Goal: Check status: Check status

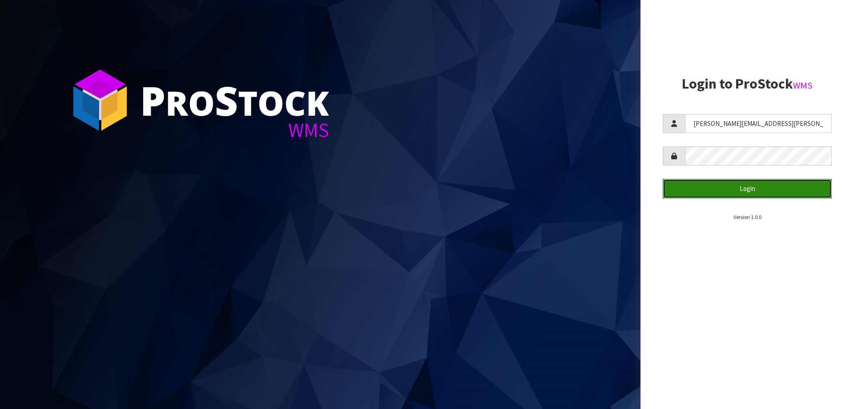
click at [692, 184] on button "Login" at bounding box center [747, 188] width 169 height 19
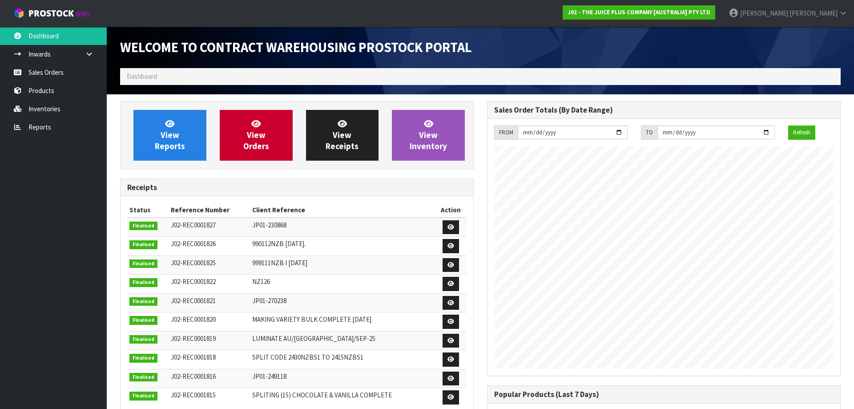
scroll to position [494, 367]
click at [42, 125] on link "Reports" at bounding box center [53, 127] width 107 height 18
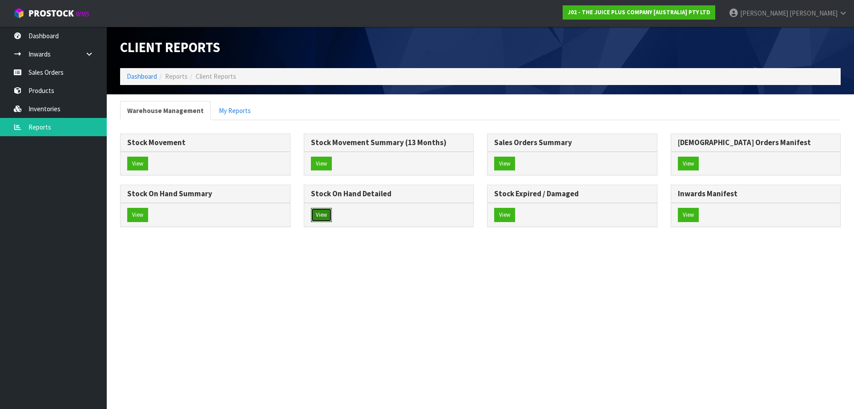
click at [317, 210] on button "View" at bounding box center [321, 215] width 21 height 14
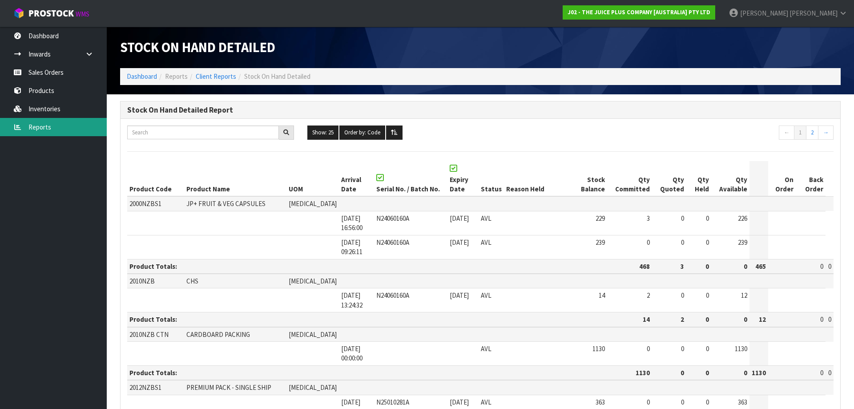
click at [28, 125] on link "Reports" at bounding box center [53, 127] width 107 height 18
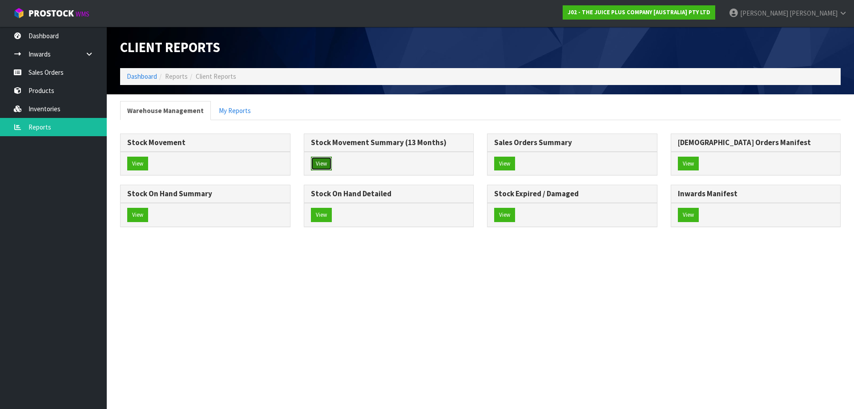
click at [321, 163] on button "View" at bounding box center [321, 164] width 21 height 14
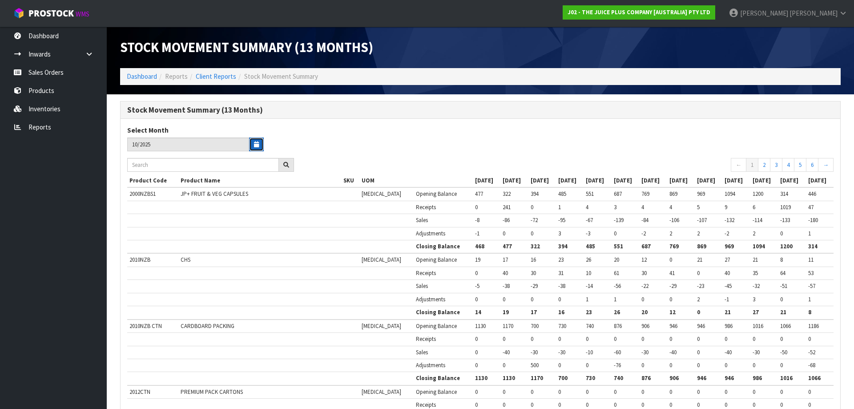
click at [255, 144] on icon "button" at bounding box center [256, 144] width 5 height 6
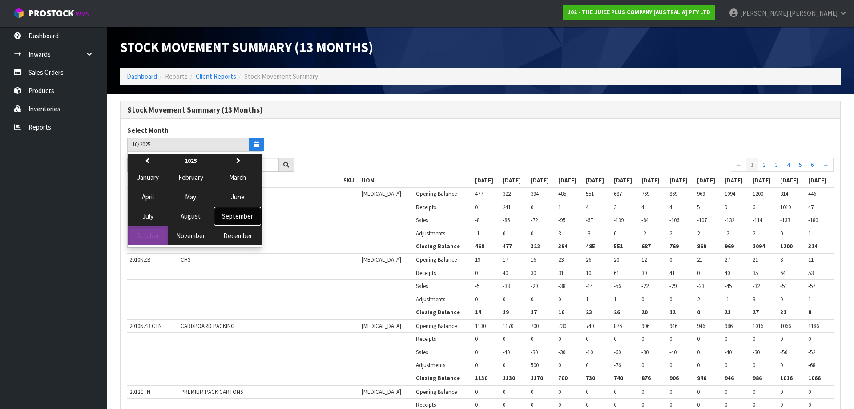
click at [230, 216] on span "September" at bounding box center [237, 216] width 31 height 8
type input "09/2025"
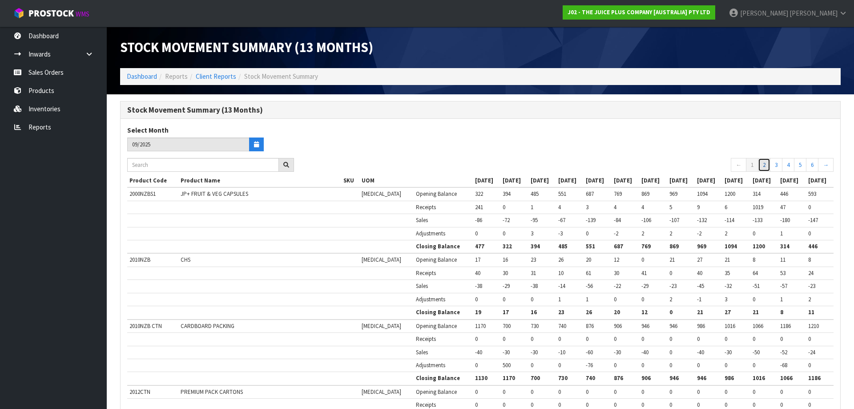
click at [766, 166] on link "2" at bounding box center [764, 165] width 12 height 14
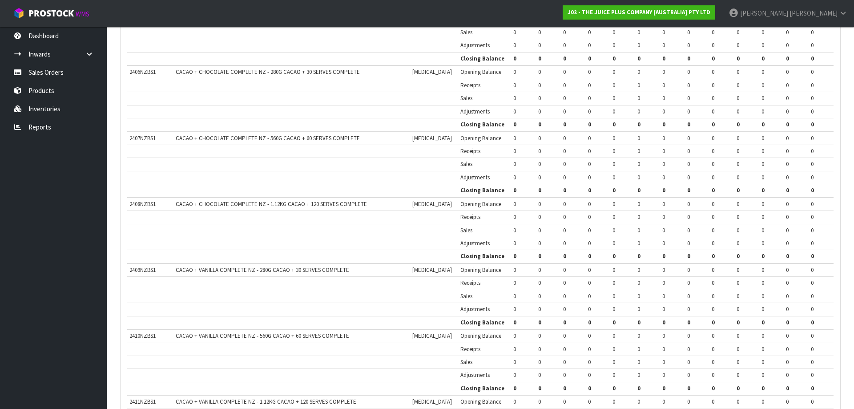
scroll to position [1271, 0]
